Goal: Transaction & Acquisition: Download file/media

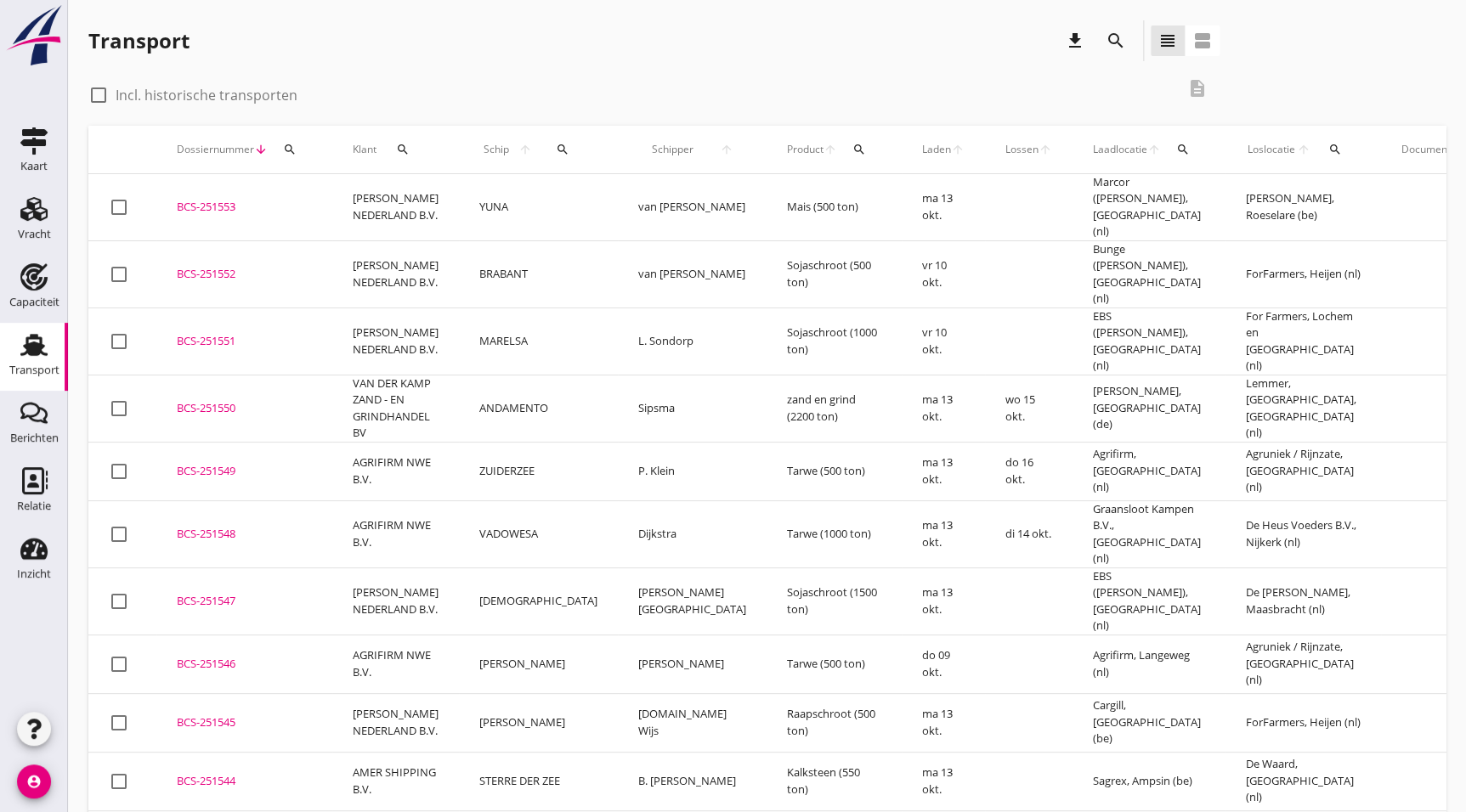
click at [202, 592] on div "BCS-251547" at bounding box center [244, 601] width 135 height 17
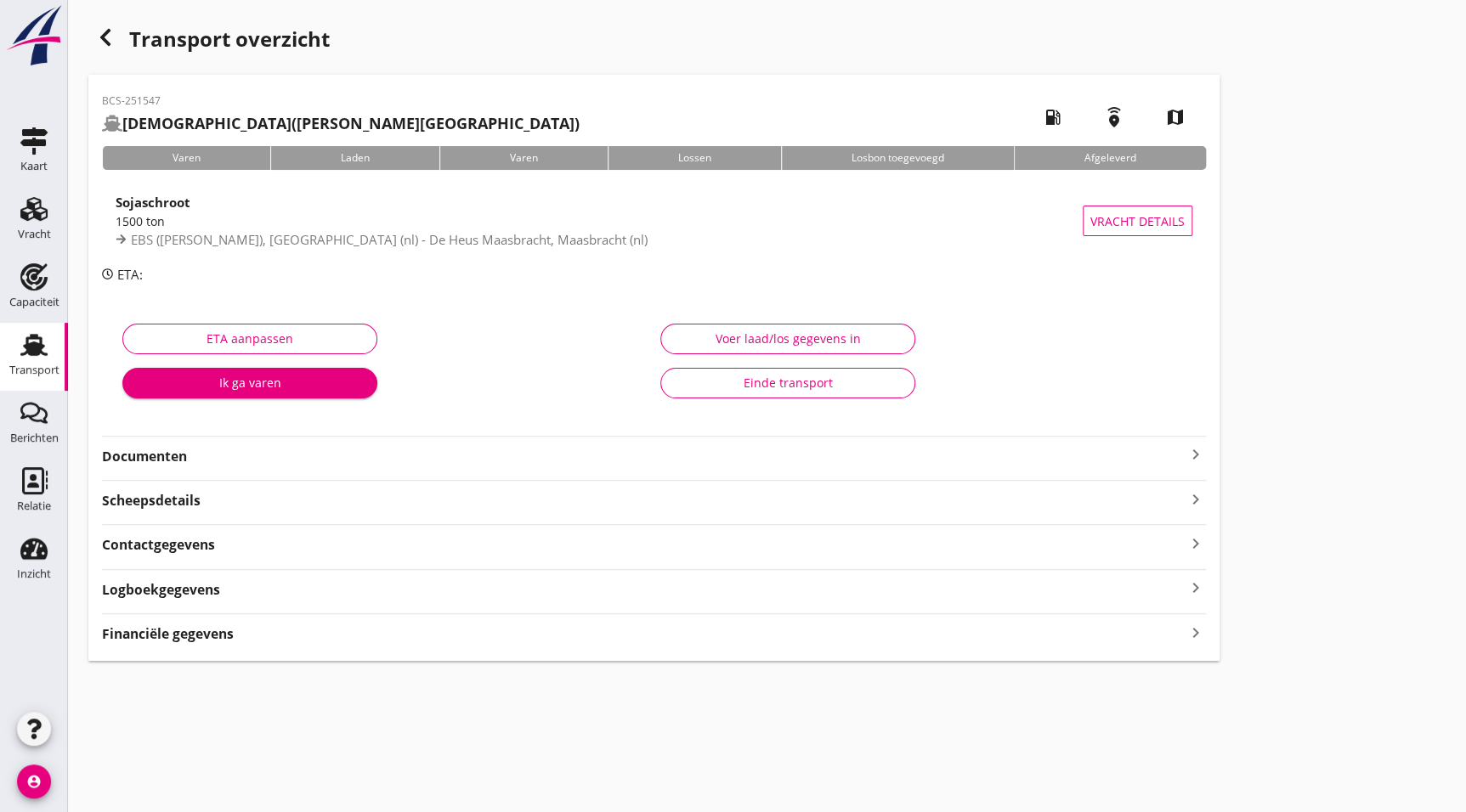
drag, startPoint x: 206, startPoint y: 459, endPoint x: 216, endPoint y: 468, distance: 13.5
click at [206, 459] on strong "Documenten" at bounding box center [644, 457] width 1084 height 20
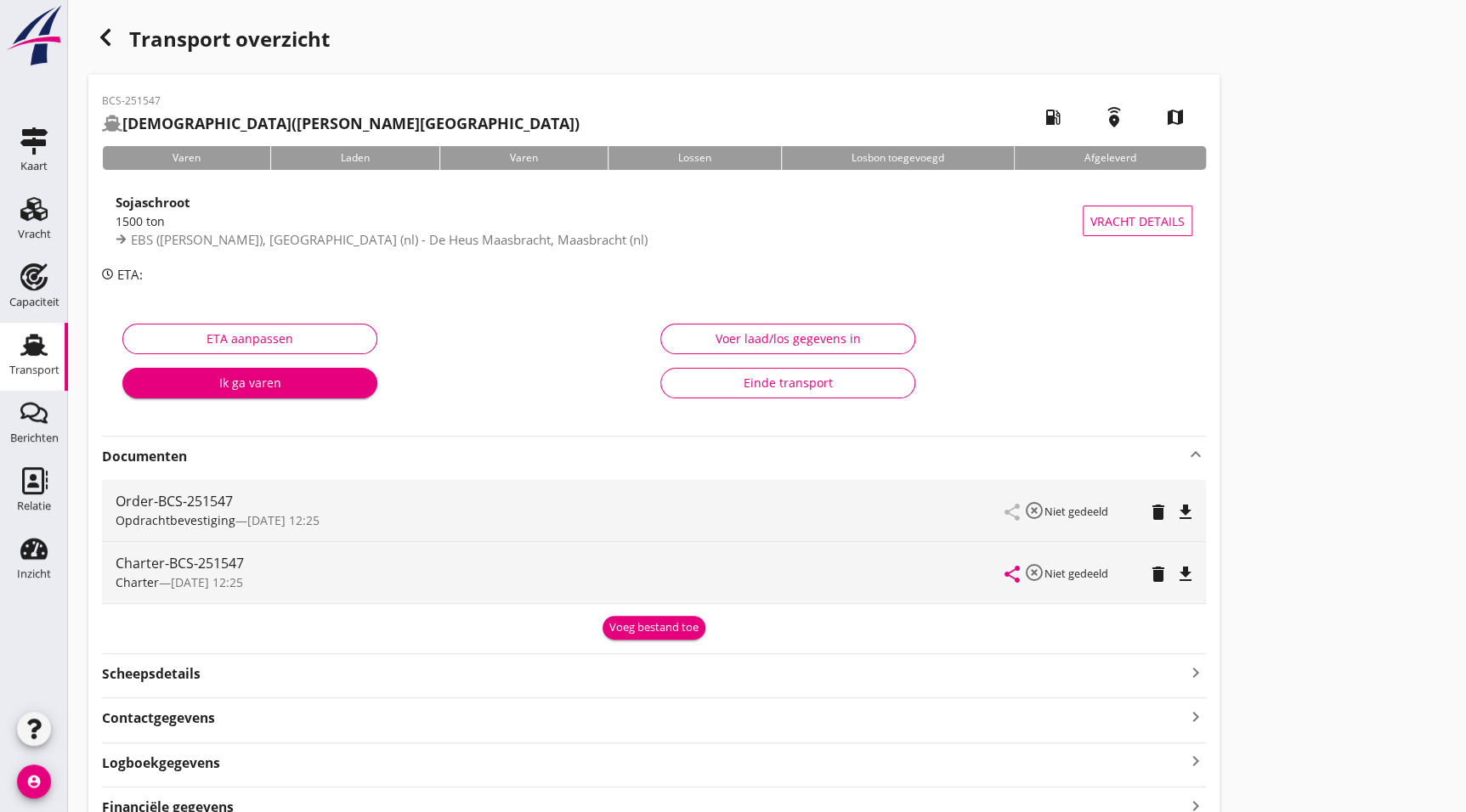
click at [1192, 577] on icon "file_download" at bounding box center [1185, 574] width 21 height 21
click at [101, 44] on icon "button" at bounding box center [105, 37] width 21 height 21
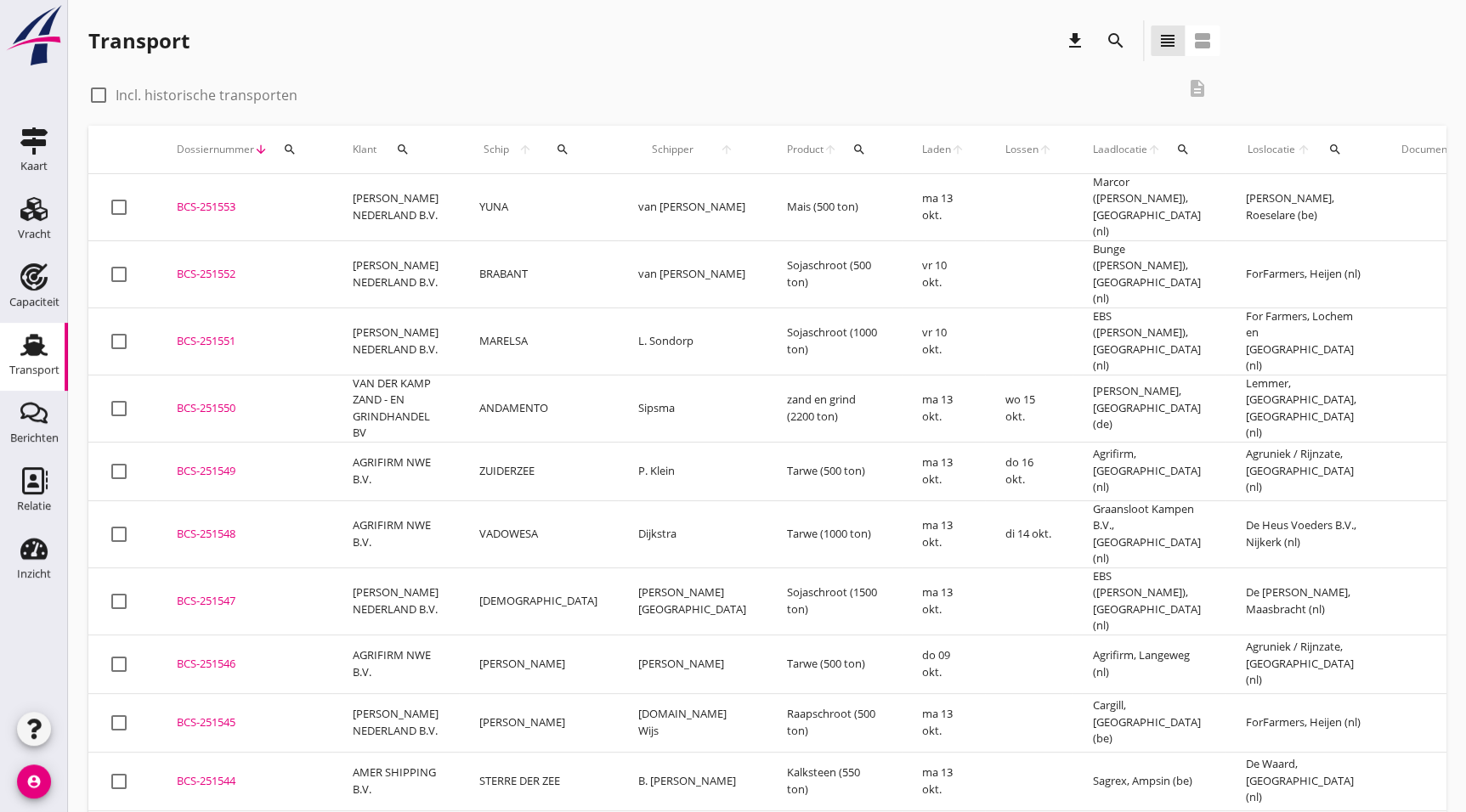
click at [280, 526] on div "BCS-251548" at bounding box center [244, 534] width 135 height 17
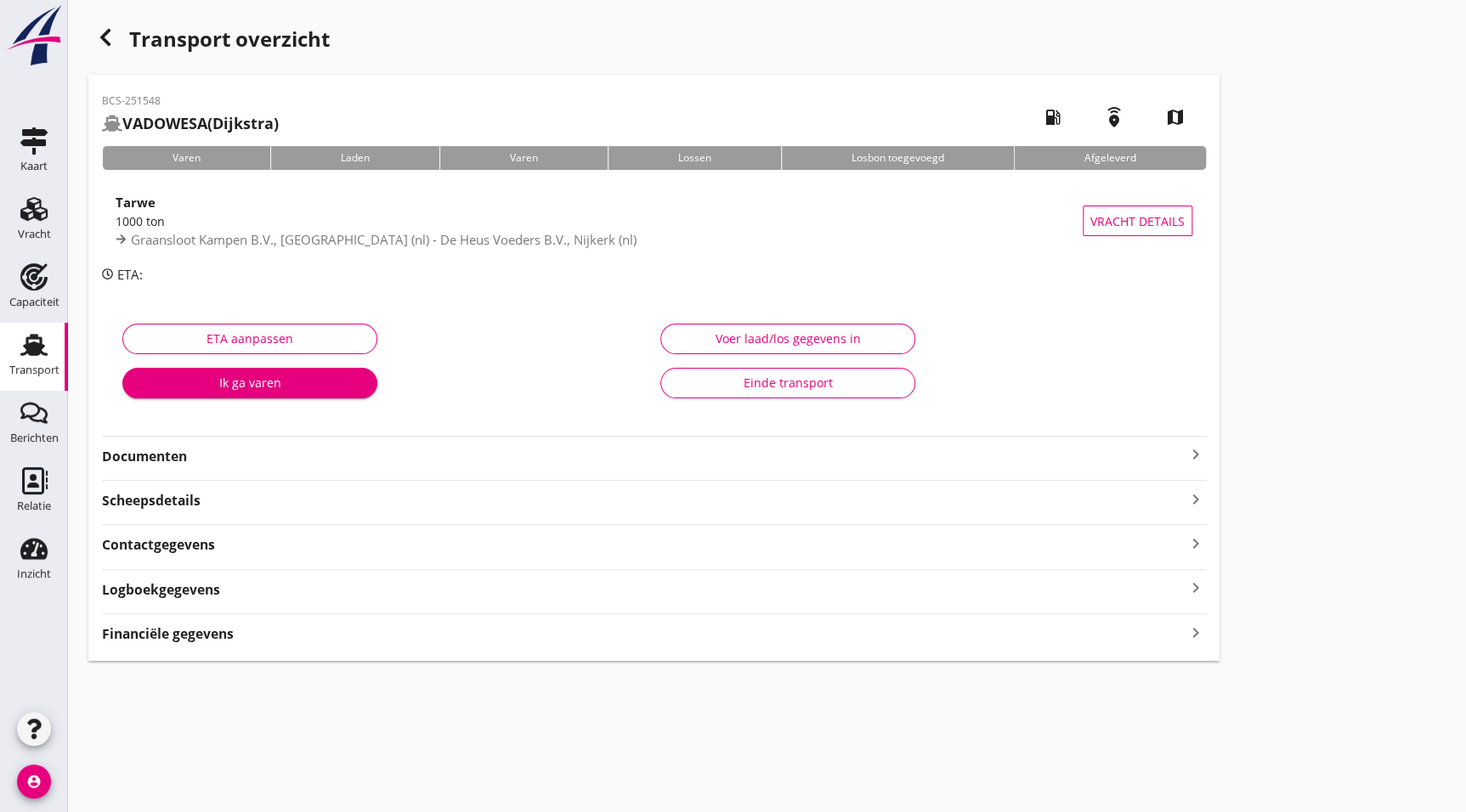
click at [275, 438] on div "Documenten keyboard_arrow_right" at bounding box center [654, 451] width 1104 height 30
click at [275, 448] on strong "Documenten" at bounding box center [644, 457] width 1084 height 20
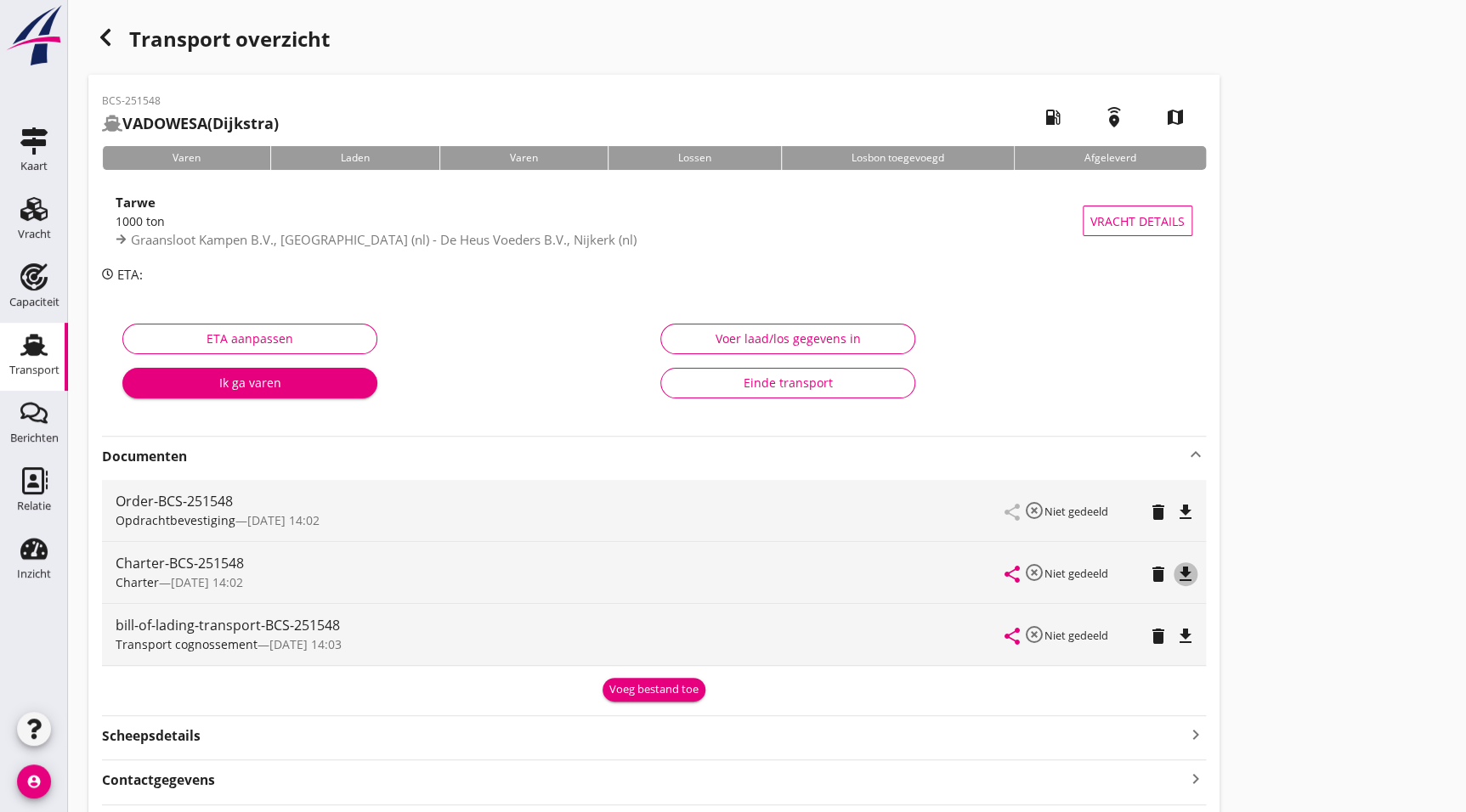
click at [1190, 572] on icon "file_download" at bounding box center [1185, 574] width 21 height 21
click at [100, 31] on icon "button" at bounding box center [105, 37] width 21 height 21
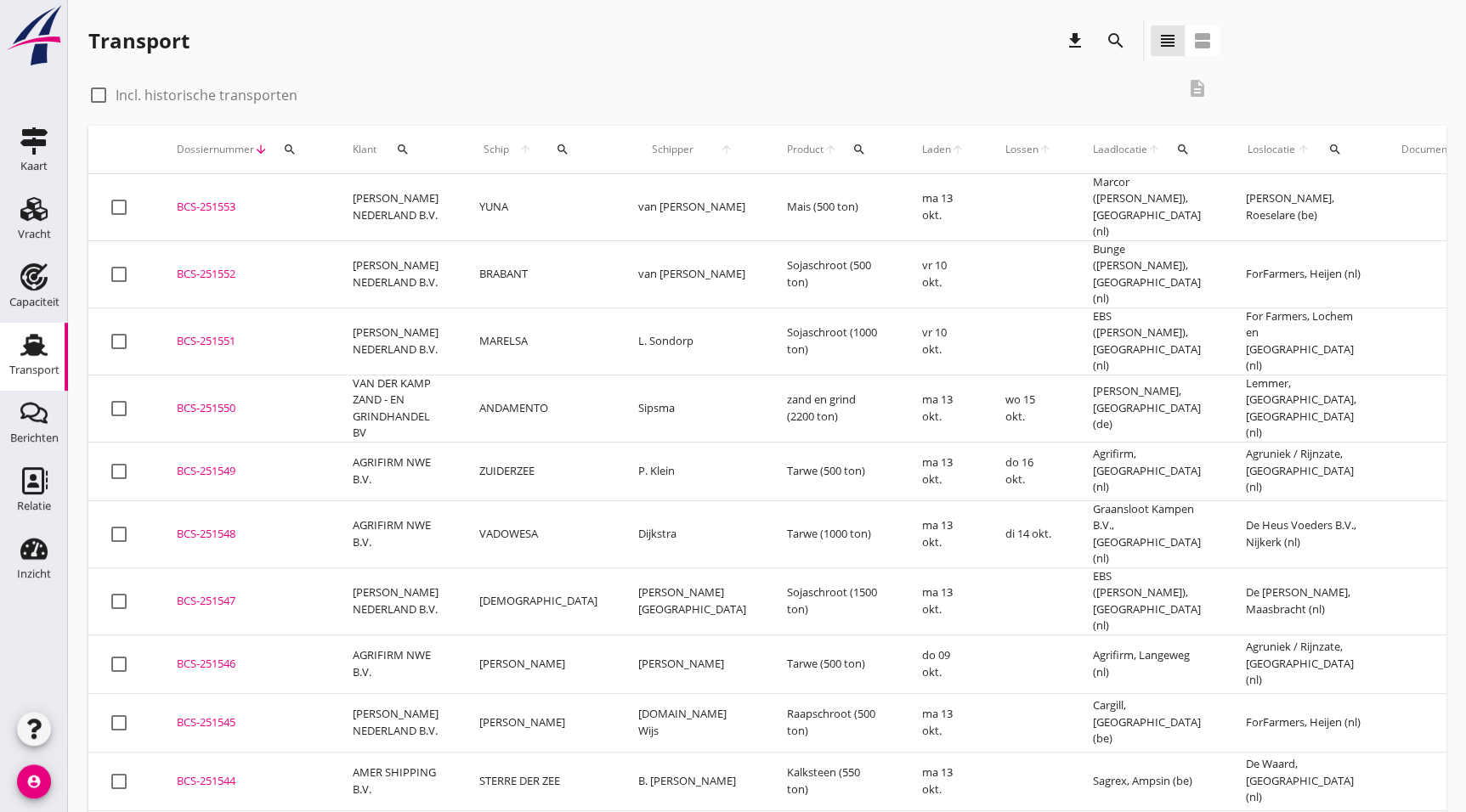
click at [237, 473] on td "BCS-251549 upload_file Drop hier uw bestand om het aan het dossier toe te voegen" at bounding box center [244, 471] width 176 height 59
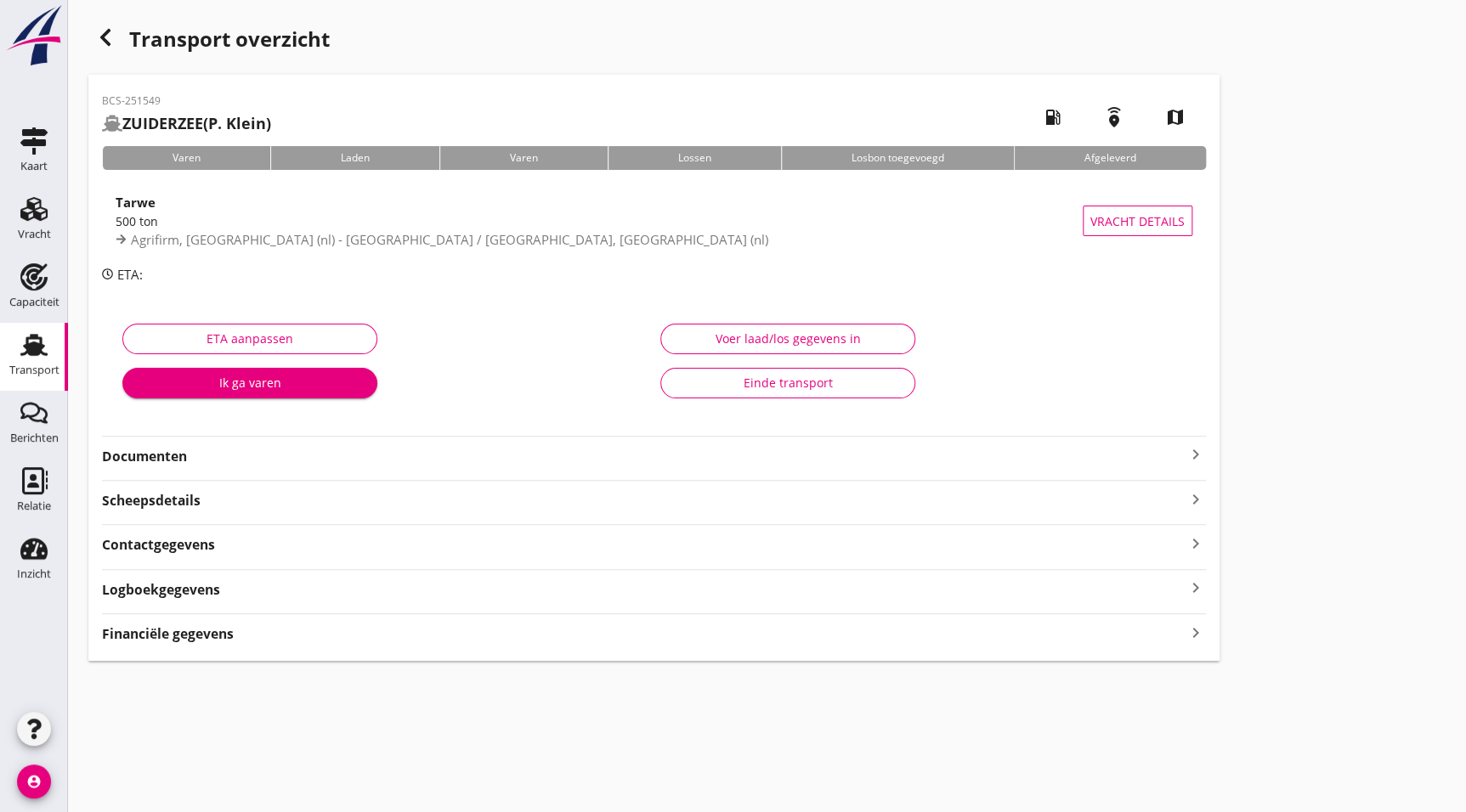
click at [145, 468] on div "BCS-251549 ZUIDERZEE (P. Klein) local_gas_station emergency_share map Varen Lad…" at bounding box center [654, 368] width 1131 height 586
click at [162, 459] on strong "Documenten" at bounding box center [644, 457] width 1084 height 20
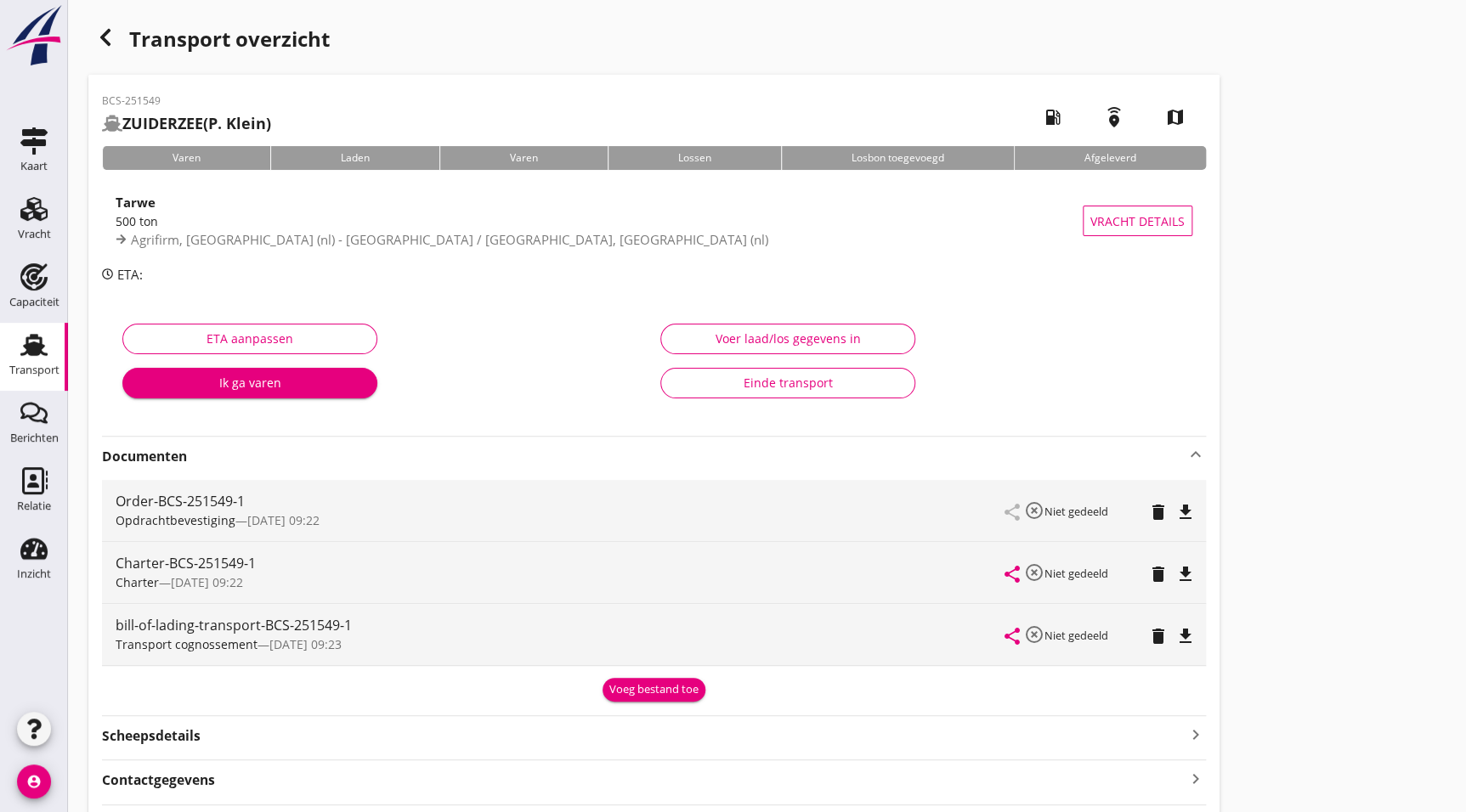
click at [1203, 584] on div "Charter-BCS-251549-1 Charter — 09/10 09:22 share highlight_off Niet gedeeld del…" at bounding box center [654, 572] width 1104 height 62
click at [1195, 576] on icon "file_download" at bounding box center [1185, 574] width 21 height 21
click at [105, 37] on icon "button" at bounding box center [105, 37] width 21 height 21
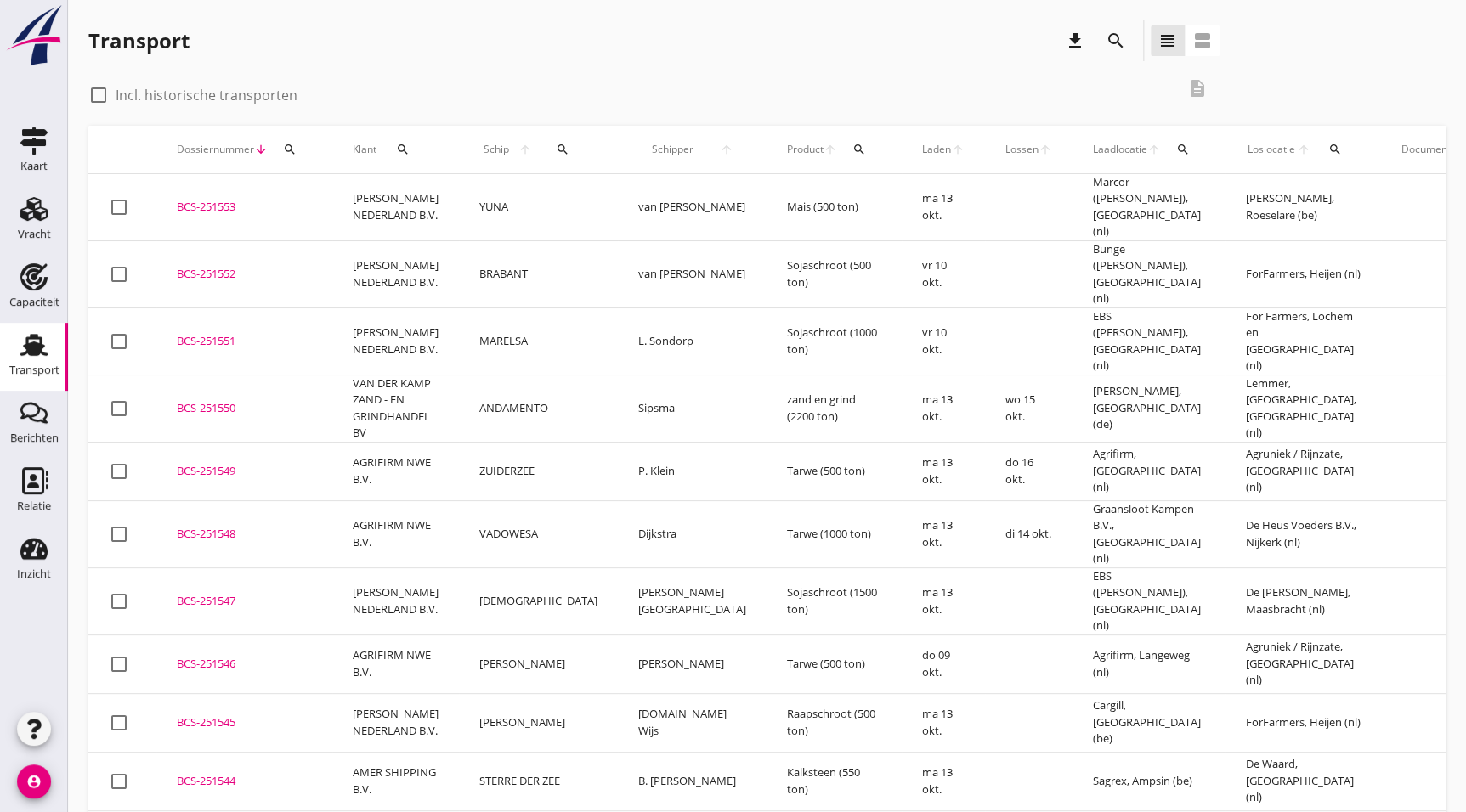
click at [245, 400] on div "BCS-251550" at bounding box center [244, 408] width 135 height 17
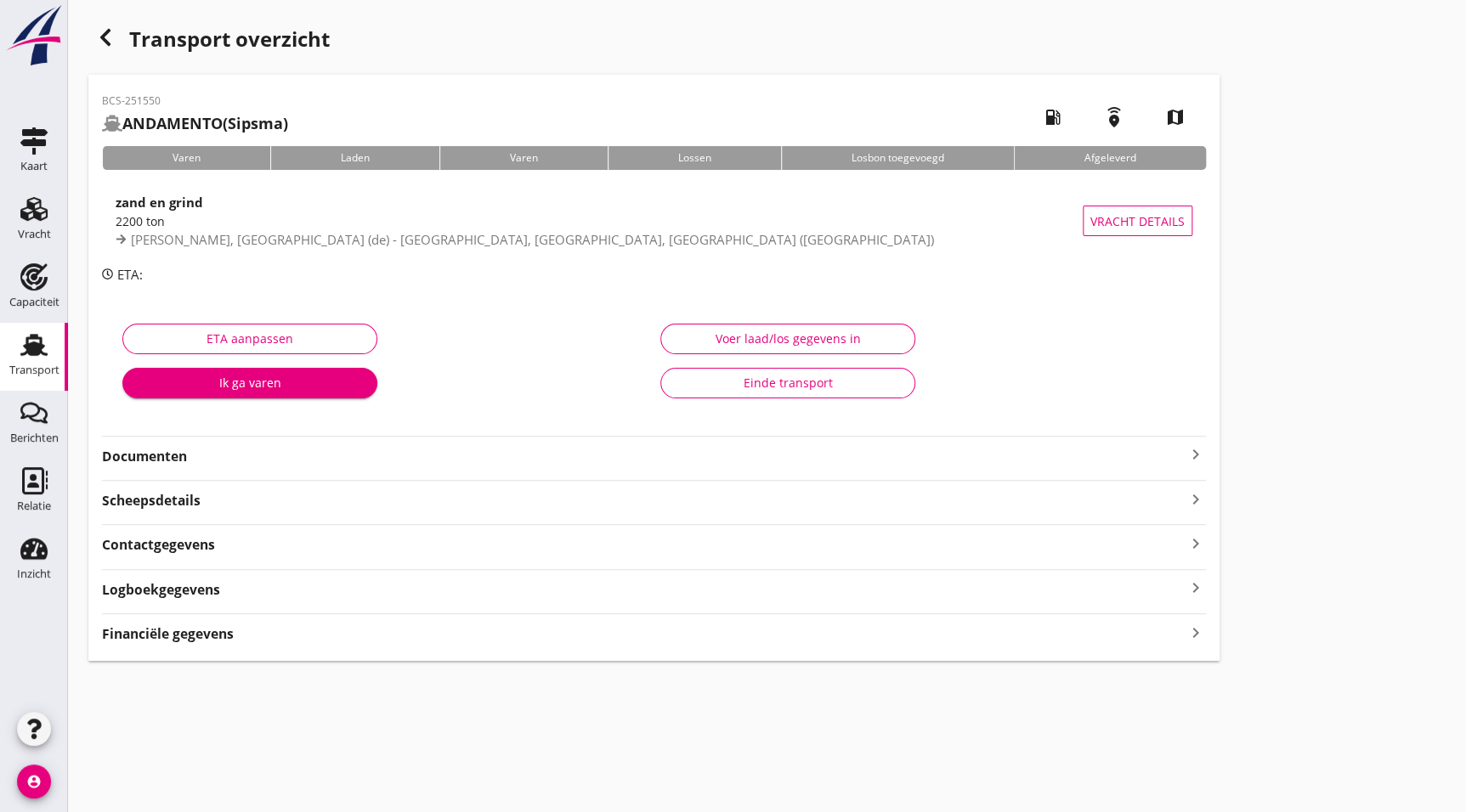
click at [360, 460] on strong "Documenten" at bounding box center [644, 457] width 1084 height 20
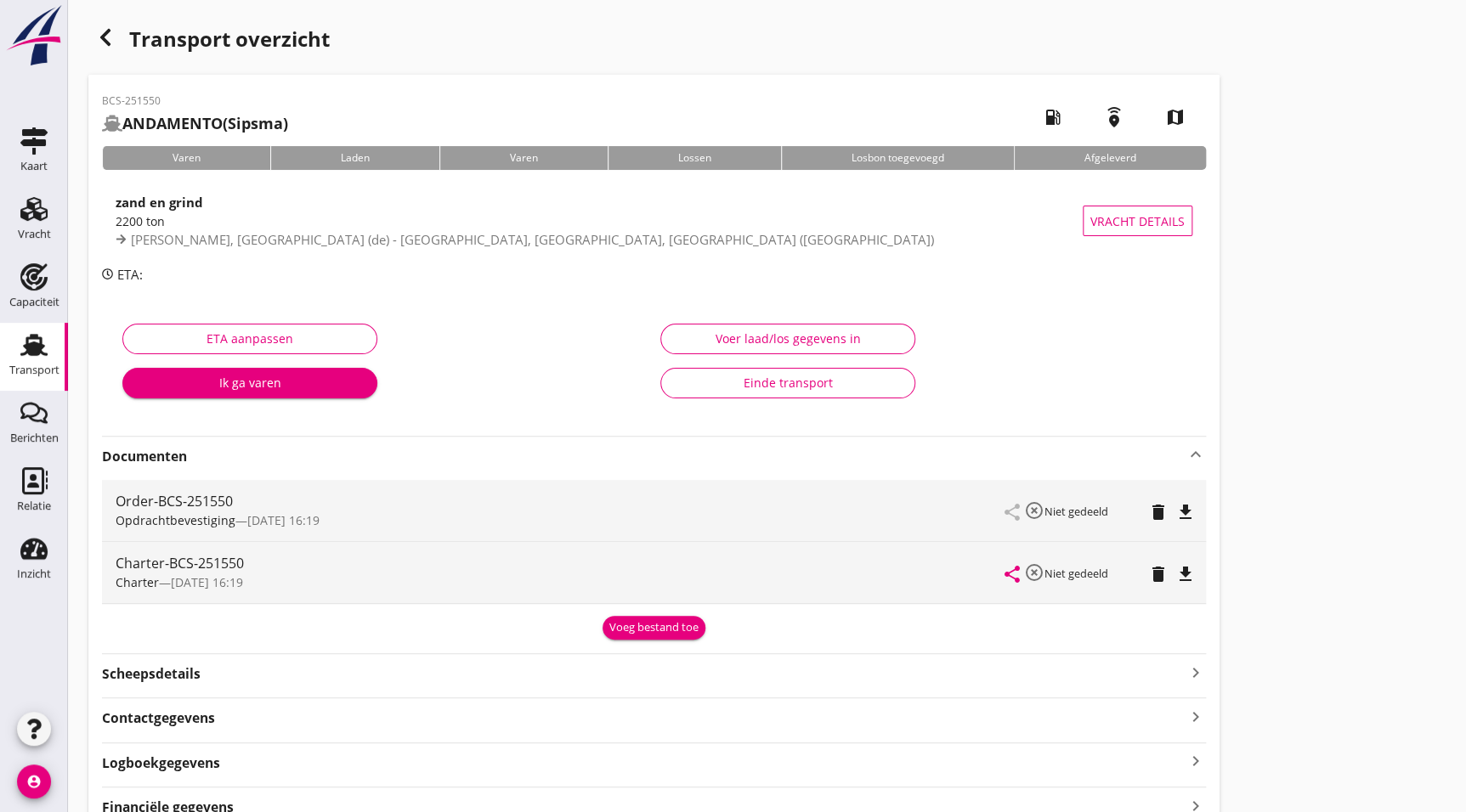
click at [1184, 574] on icon "file_download" at bounding box center [1185, 574] width 21 height 21
click at [119, 44] on div "button" at bounding box center [105, 37] width 34 height 34
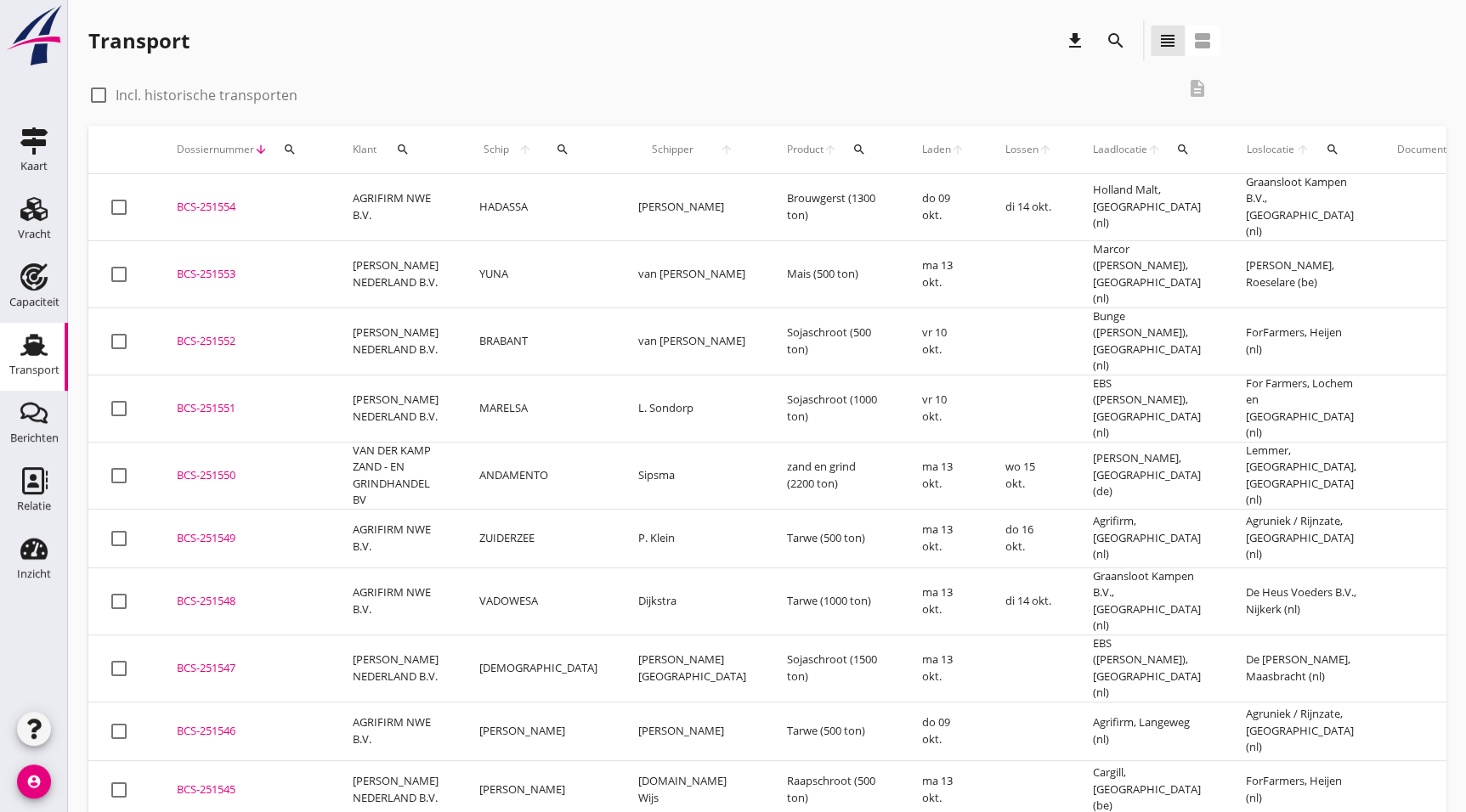
click at [185, 375] on td "BCS-251551 upload_file Drop hier uw bestand om het aan het dossier toe te voegen" at bounding box center [244, 408] width 176 height 67
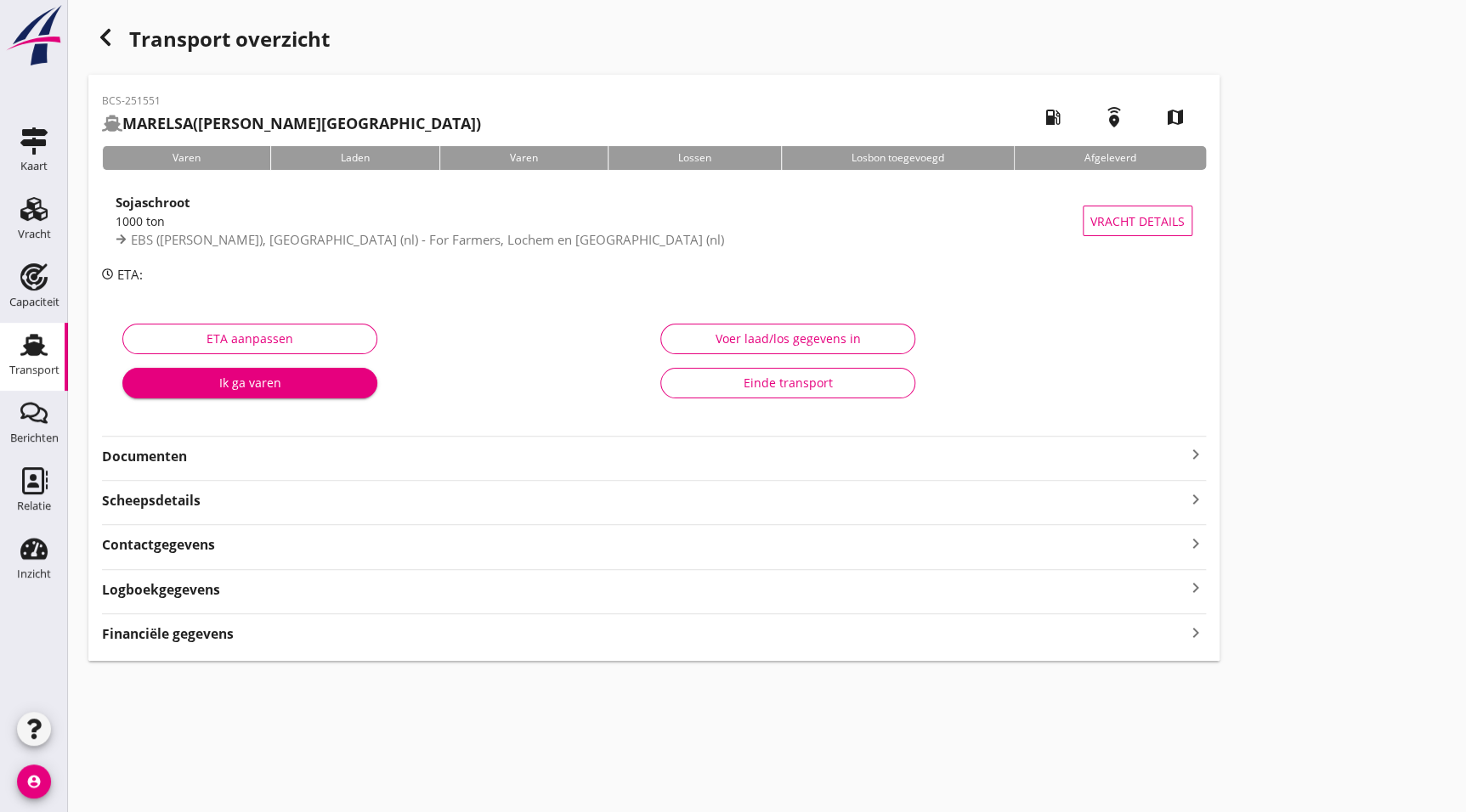
click at [311, 450] on strong "Documenten" at bounding box center [644, 457] width 1084 height 20
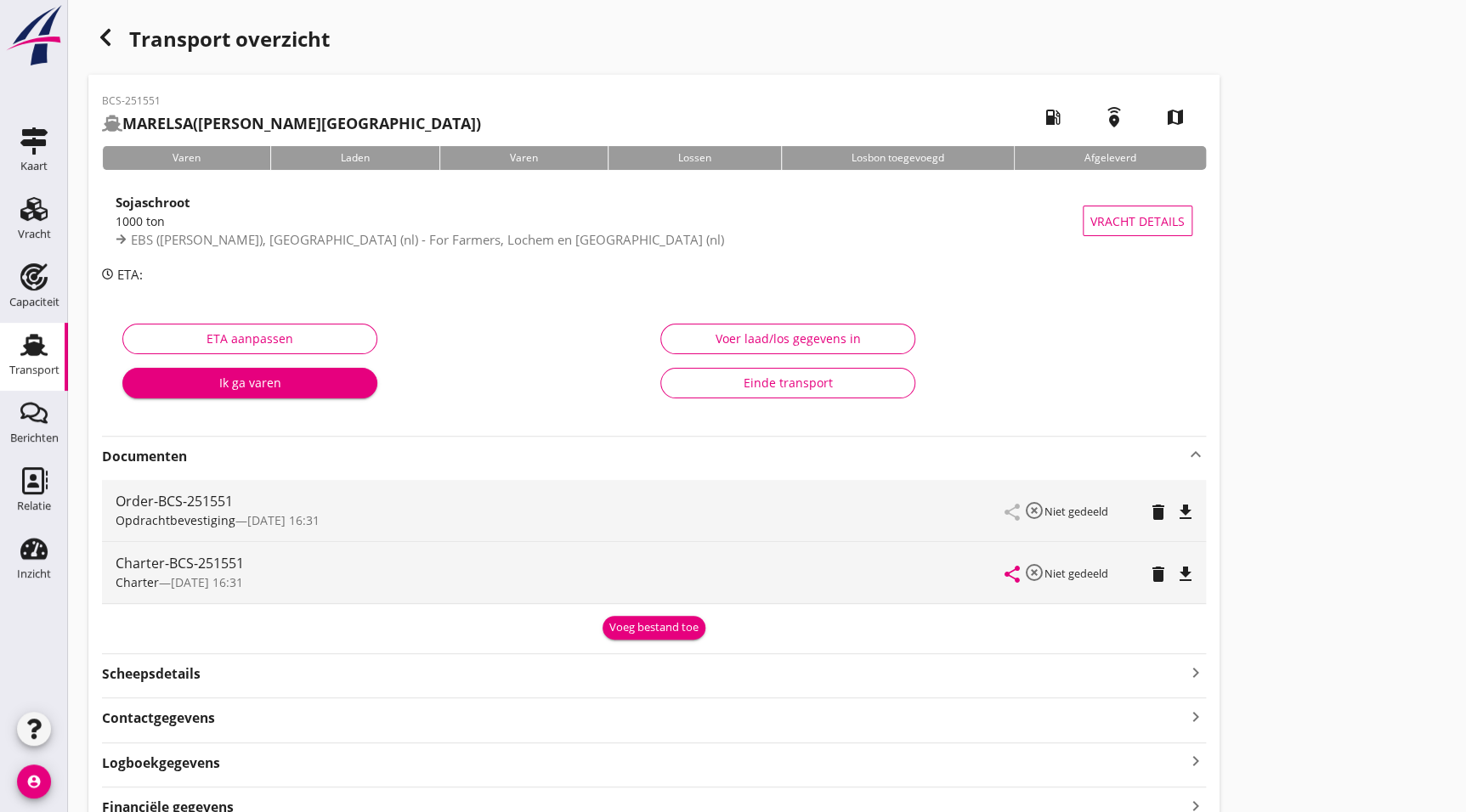
click at [1184, 568] on icon "file_download" at bounding box center [1185, 574] width 21 height 21
click at [109, 24] on div "button" at bounding box center [105, 37] width 34 height 34
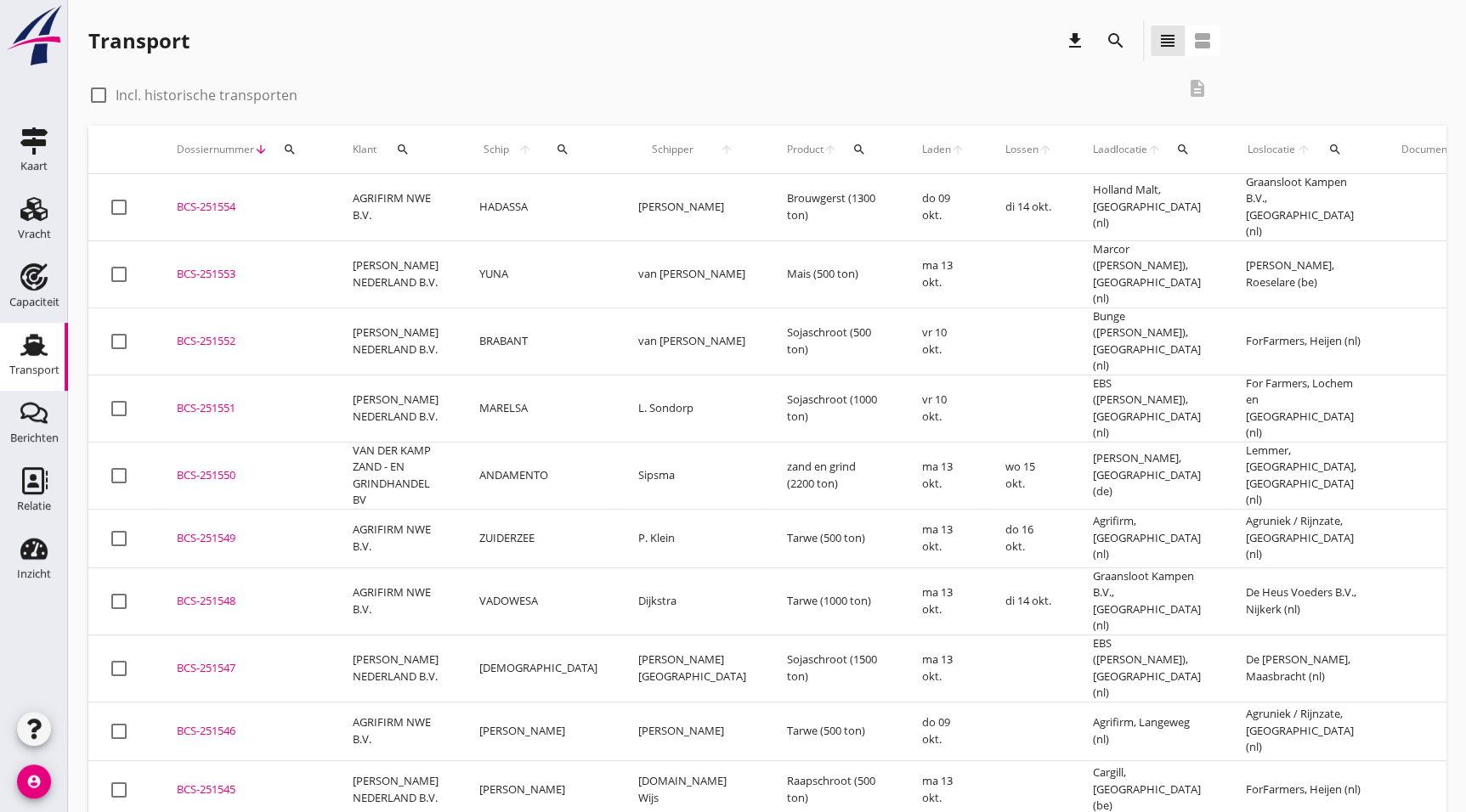
click at [337, 442] on td "VAN DER KAMP ZAND - EN GRINDHANDEL BV" at bounding box center [396, 475] width 127 height 67
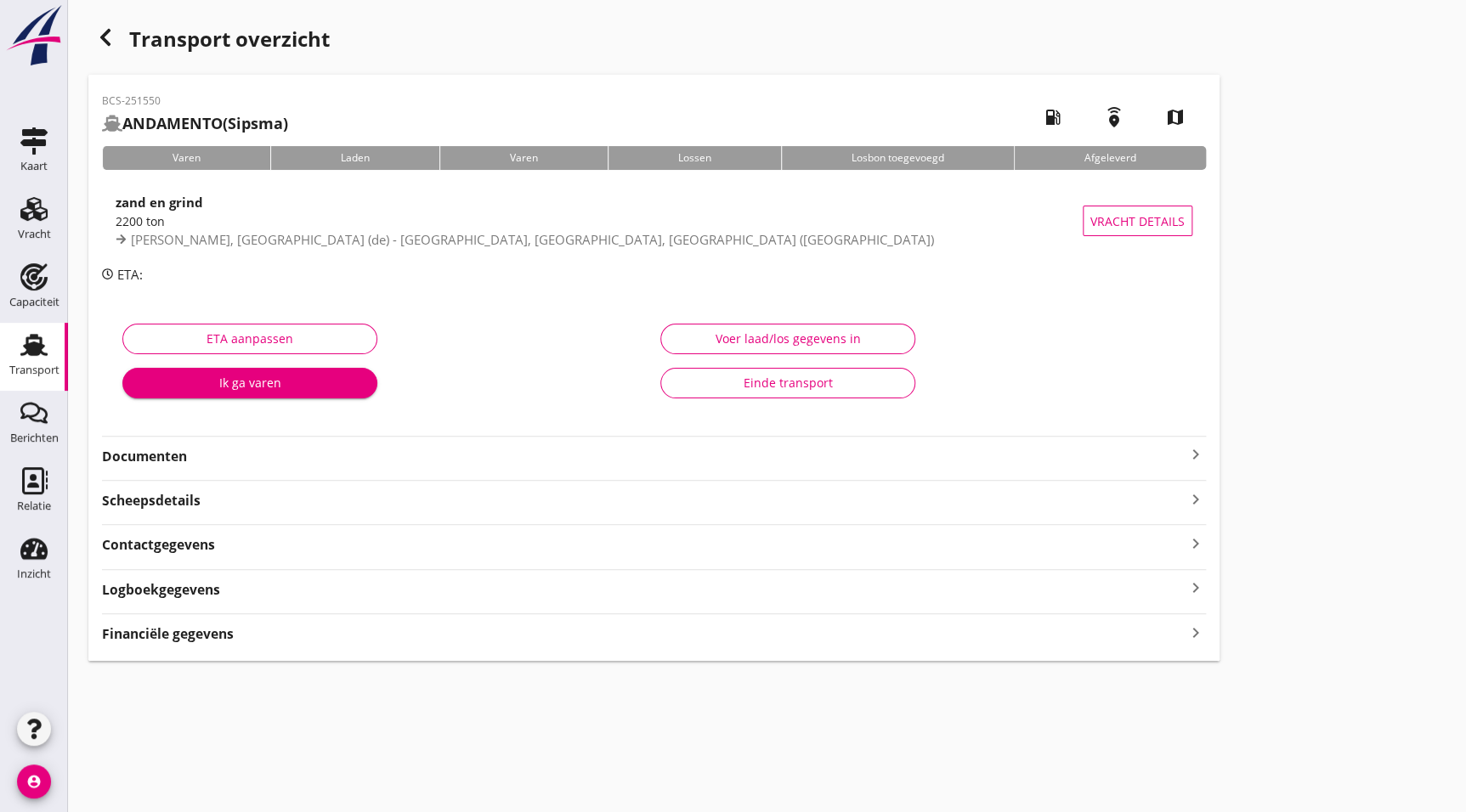
click at [149, 452] on strong "Documenten" at bounding box center [644, 457] width 1084 height 20
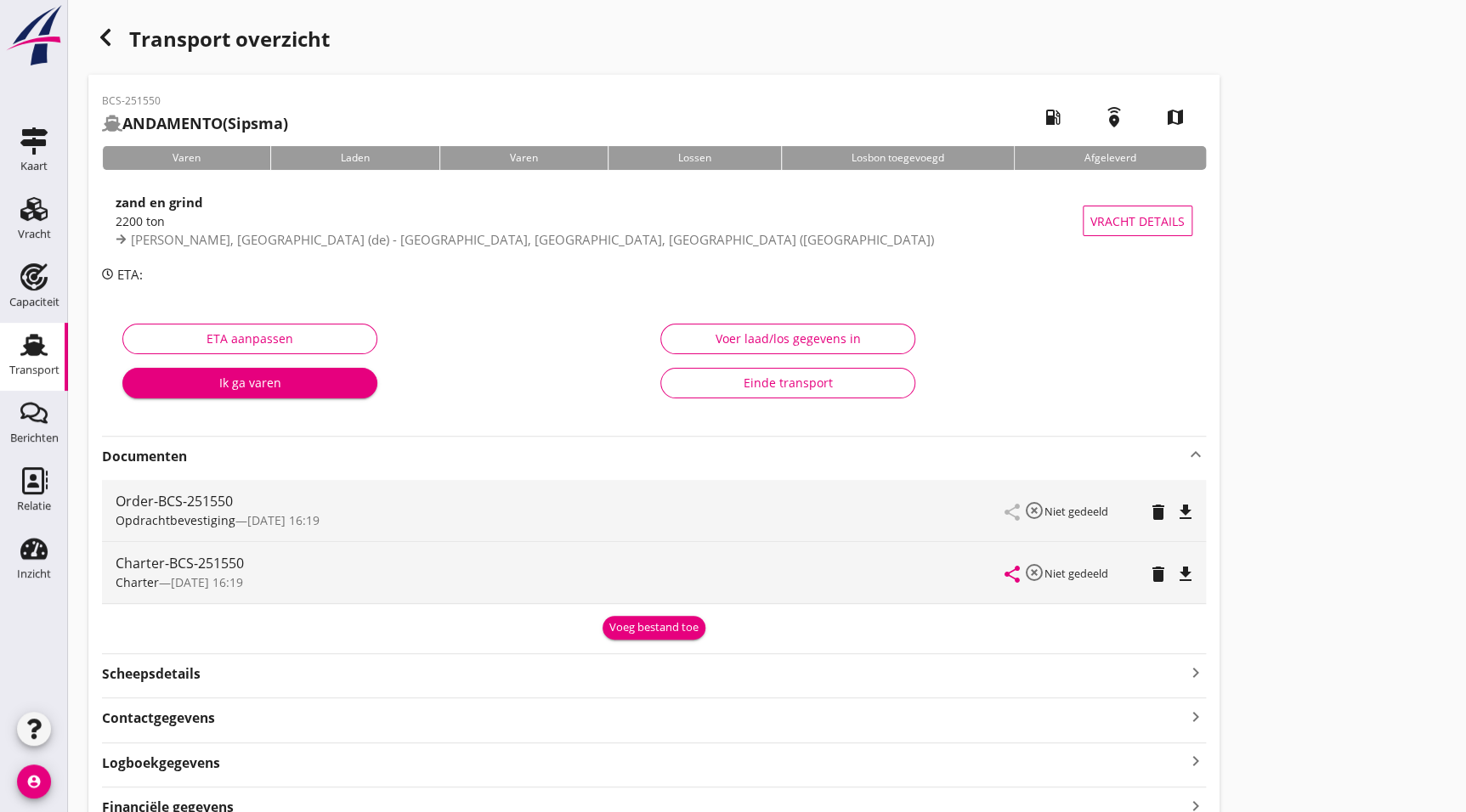
click at [1190, 574] on icon "file_download" at bounding box center [1185, 574] width 21 height 21
click at [108, 37] on icon "button" at bounding box center [105, 37] width 21 height 21
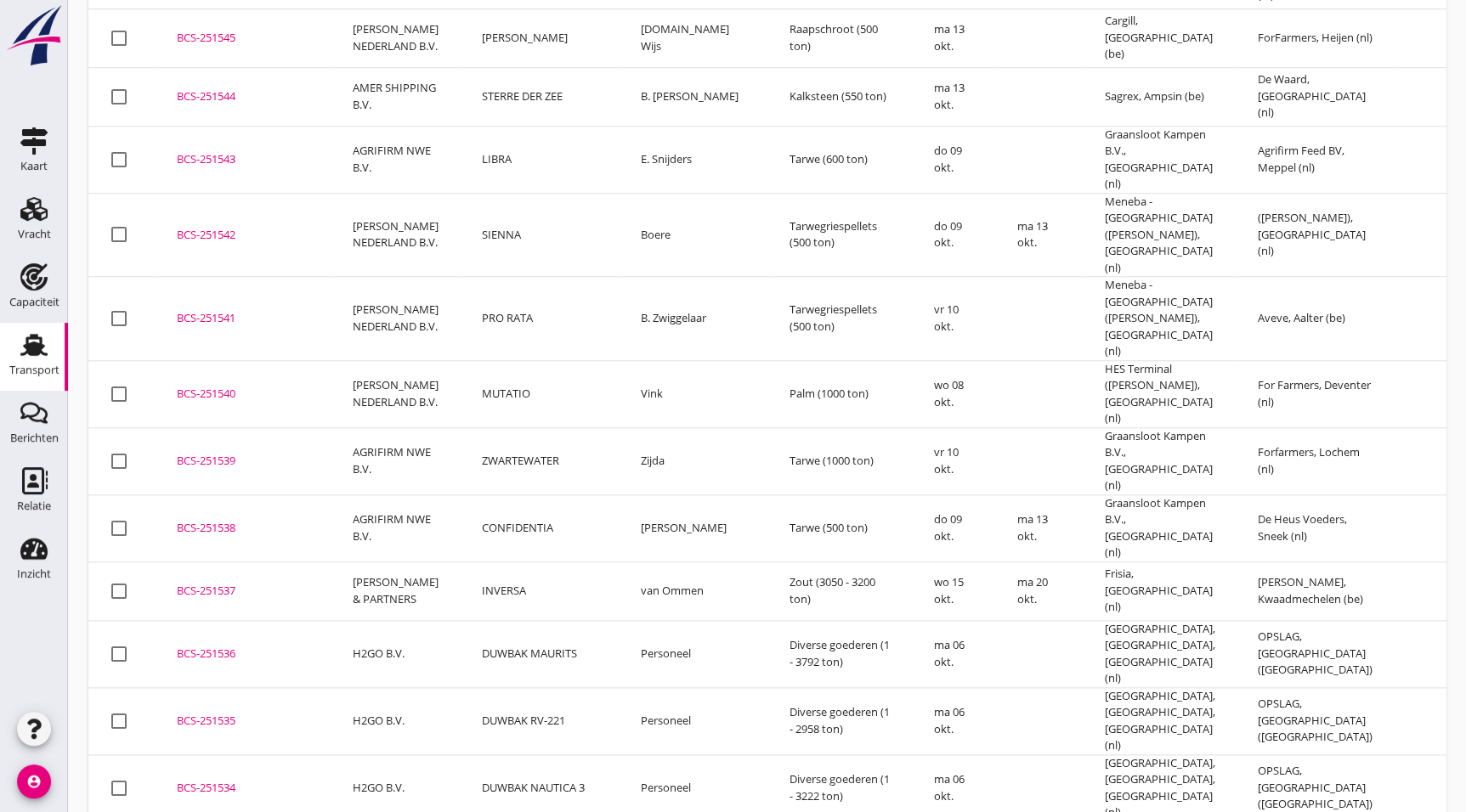
scroll to position [753, 0]
